Goal: Task Accomplishment & Management: Use online tool/utility

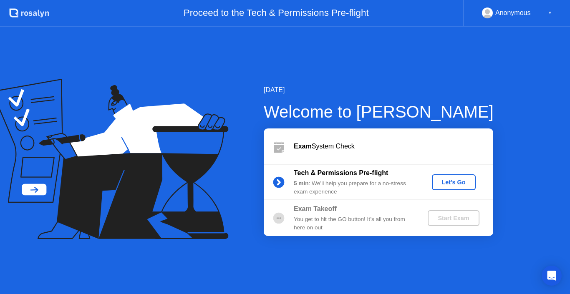
click at [369, 59] on div "[DATE] Welcome to [PERSON_NAME] Exam System Check Tech & Permissions Pre-flight…" at bounding box center [285, 160] width 570 height 267
click at [373, 54] on div "[DATE] Welcome to [PERSON_NAME] Exam System Check Tech & Permissions Pre-flight…" at bounding box center [285, 160] width 570 height 267
click at [458, 179] on div "Let's Go" at bounding box center [453, 182] width 37 height 7
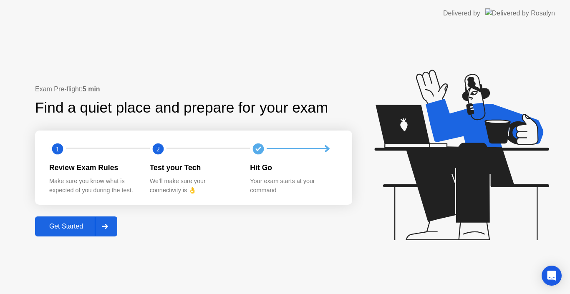
click at [109, 230] on div at bounding box center [105, 226] width 20 height 19
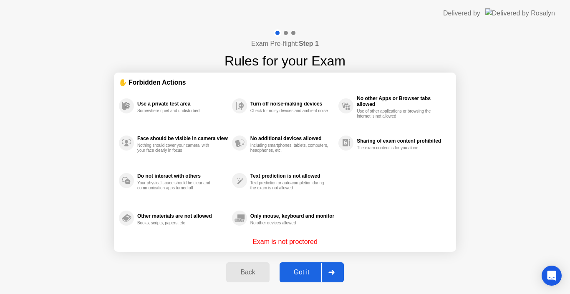
click at [392, 183] on div "Use a private test area Somewhere quiet and undisturbed Face should be visible …" at bounding box center [285, 162] width 332 height 150
click at [295, 274] on div "Got it" at bounding box center [301, 273] width 39 height 8
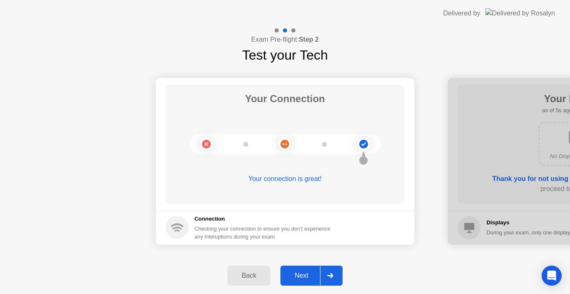
drag, startPoint x: 524, startPoint y: 160, endPoint x: 437, endPoint y: 162, distance: 86.8
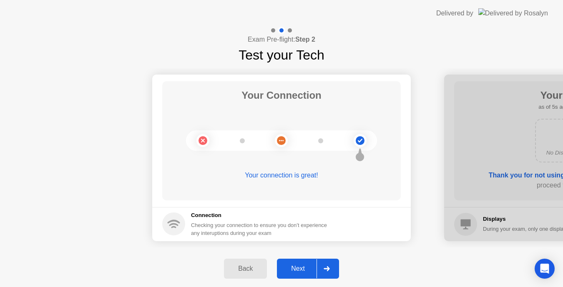
click at [306, 268] on div "Next" at bounding box center [297, 269] width 37 height 8
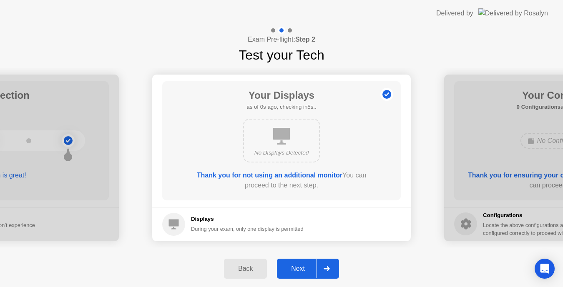
click at [294, 268] on div "Next" at bounding box center [297, 269] width 37 height 8
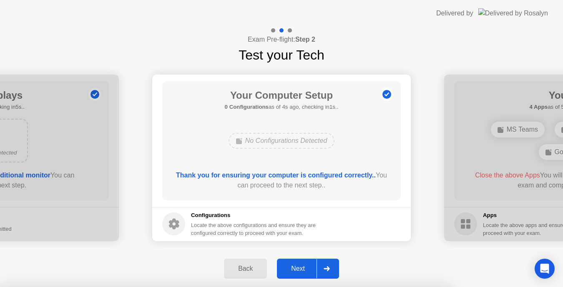
click at [292, 287] on div at bounding box center [281, 287] width 563 height 0
